Goal: Information Seeking & Learning: Understand process/instructions

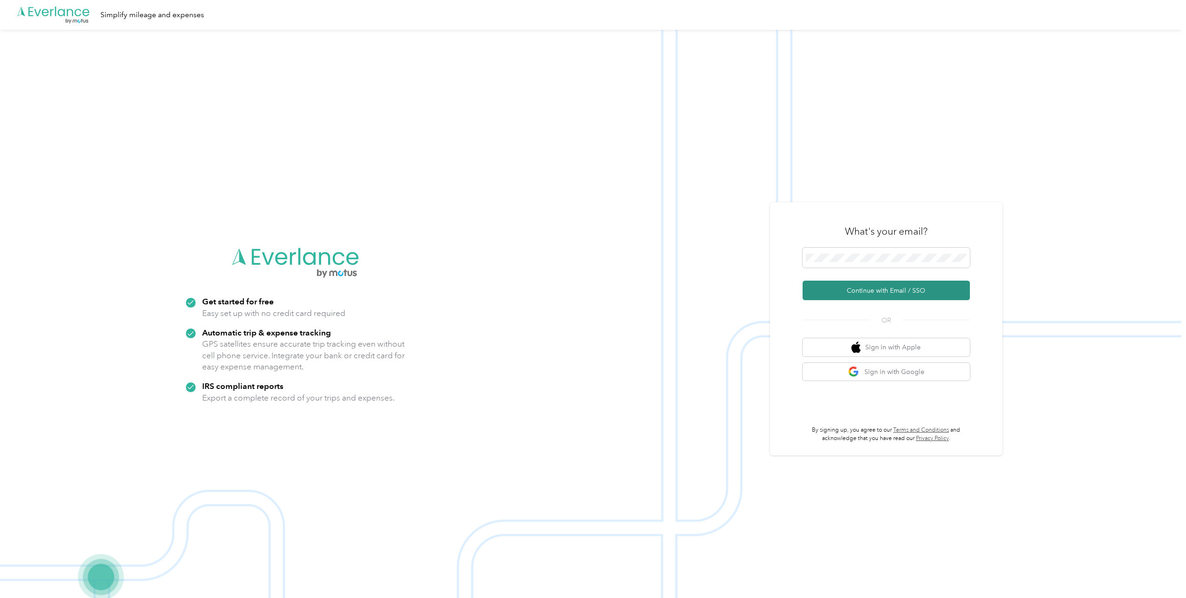
click at [850, 294] on button "Continue with Email / SSO" at bounding box center [885, 291] width 167 height 20
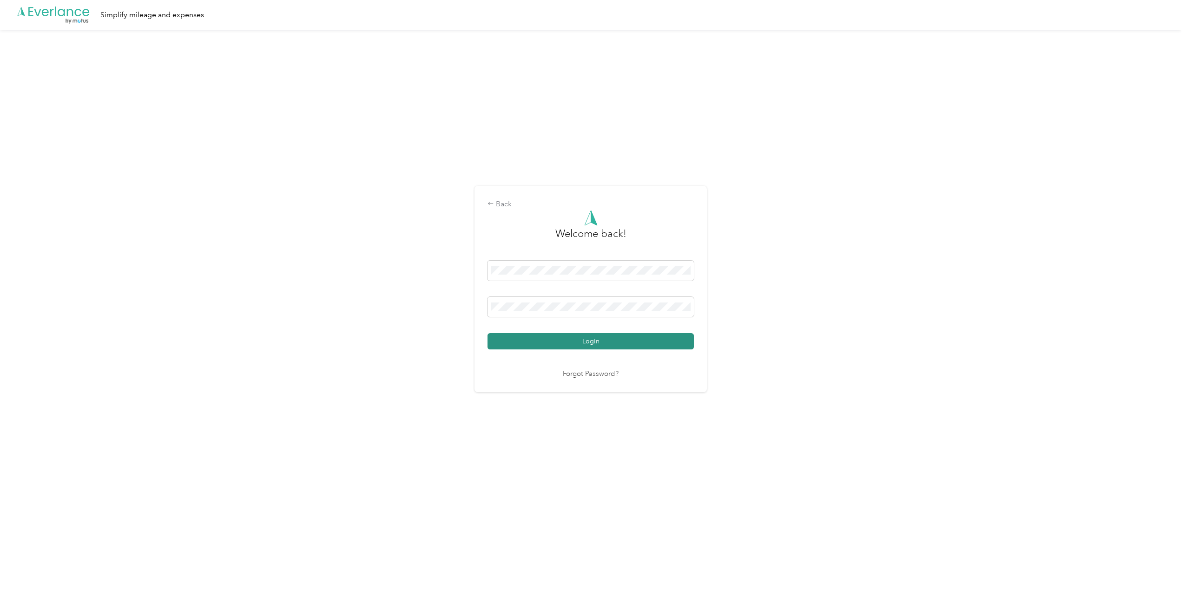
click at [593, 337] on button "Login" at bounding box center [590, 341] width 206 height 16
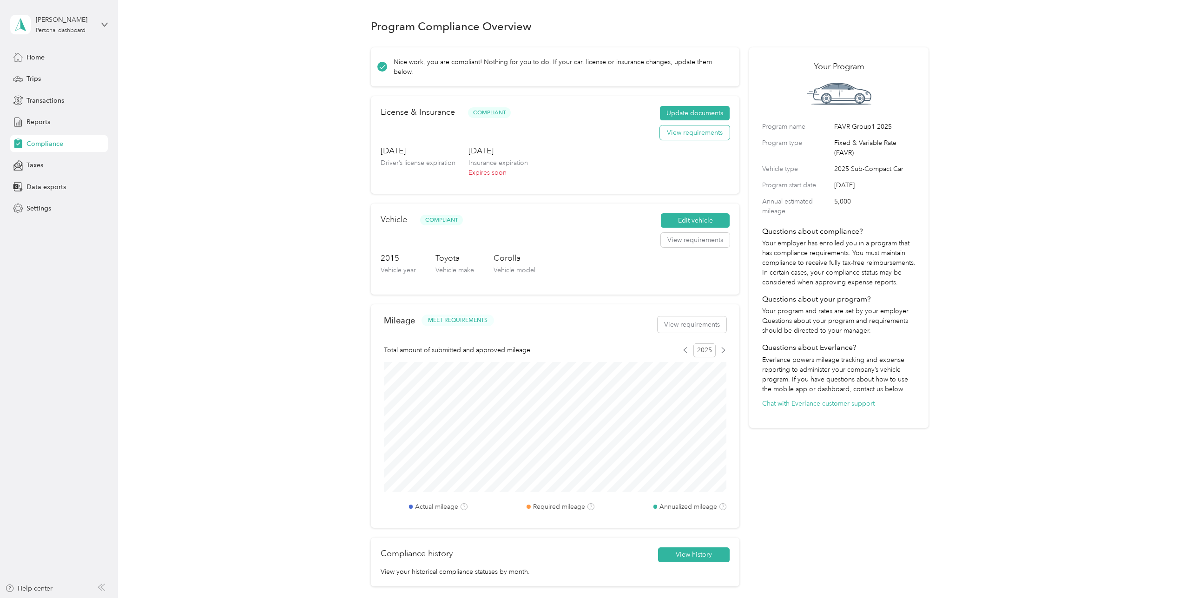
click at [694, 134] on button "View requirements" at bounding box center [695, 132] width 70 height 15
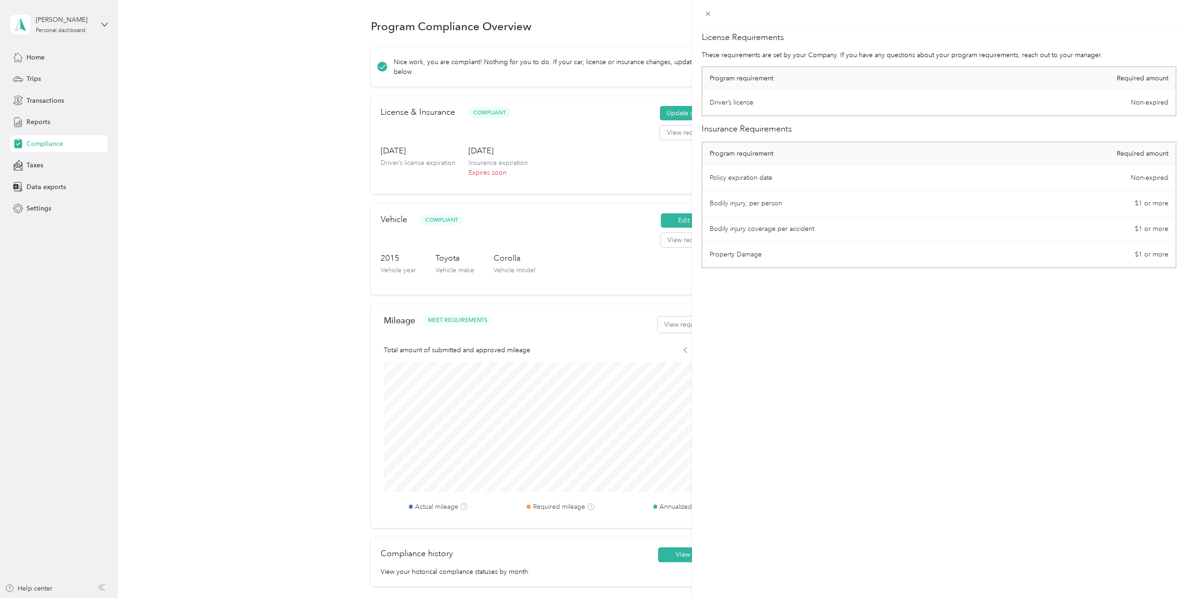
click at [826, 231] on td "Bodily injury coverage per accident" at bounding box center [854, 229] width 304 height 26
